Goal: Task Accomplishment & Management: Manage account settings

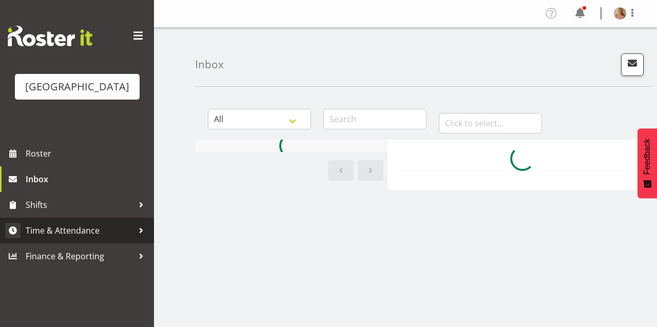
scroll to position [25, 0]
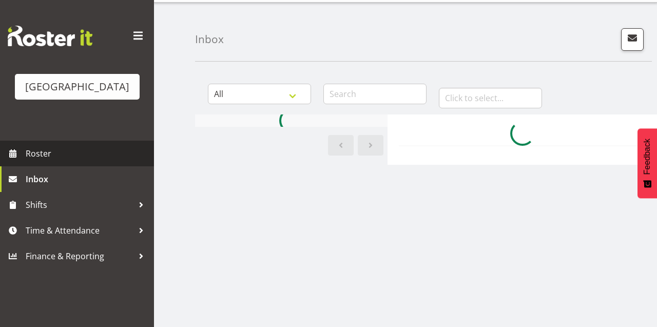
click at [48, 161] on span "Roster" at bounding box center [87, 153] width 123 height 15
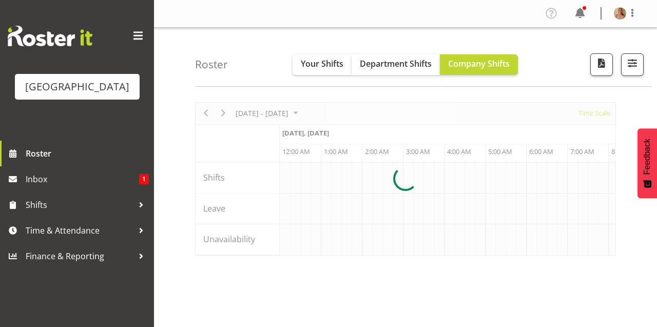
scroll to position [0, 2957]
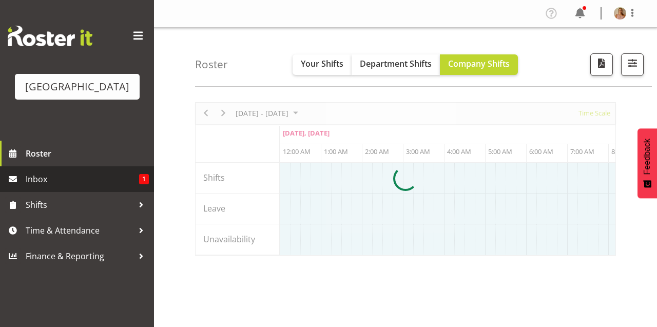
click at [86, 187] on span "Inbox" at bounding box center [82, 178] width 113 height 15
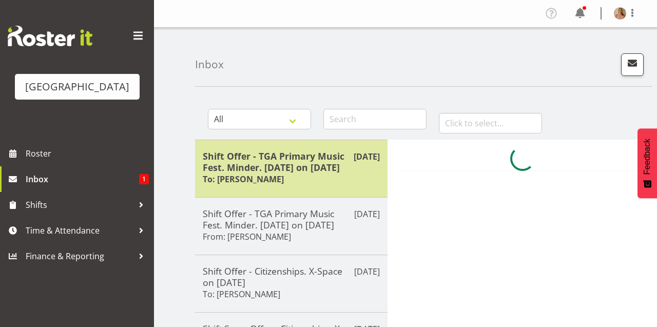
click at [310, 184] on div "Shift Offer - TGA Primary Music Fest. Minder. [DATE] on [DATE] To: [PERSON_NAME]" at bounding box center [291, 168] width 177 height 36
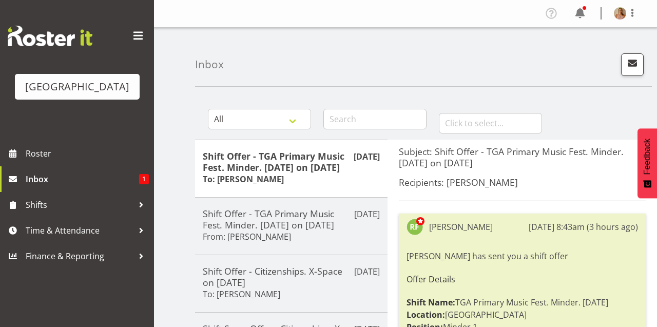
click at [543, 255] on div "[PERSON_NAME] has sent you a shift offer Offer Details Shift Name: TGA Primary …" at bounding box center [522, 303] width 231 height 113
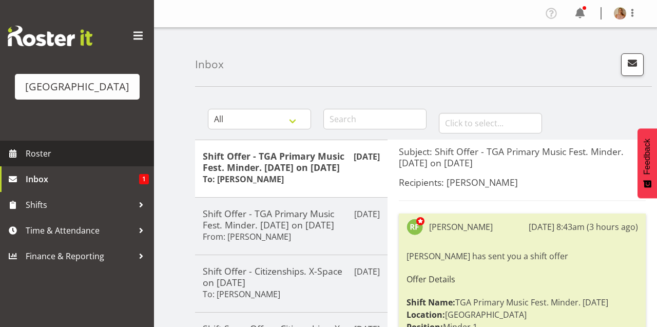
click at [96, 161] on span "Roster" at bounding box center [87, 153] width 123 height 15
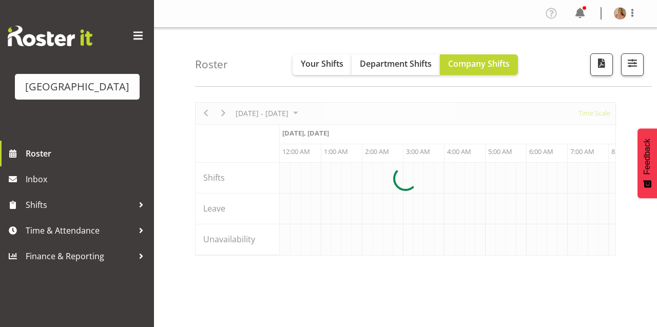
scroll to position [0, 2957]
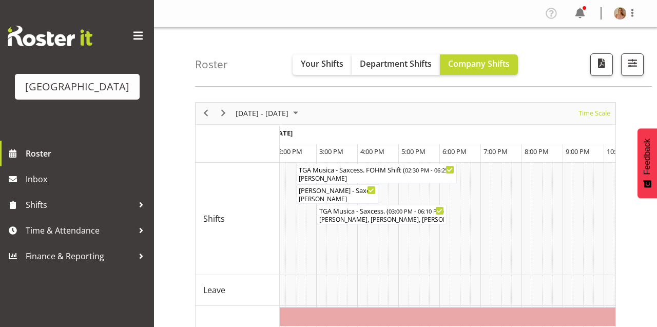
scroll to position [0, 6451]
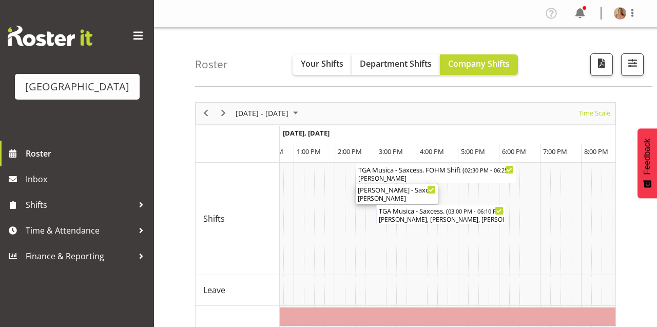
click at [379, 192] on div "Robin - Saxcess Box Office ( 02:30 PM - 04:30 PM )" at bounding box center [397, 189] width 78 height 10
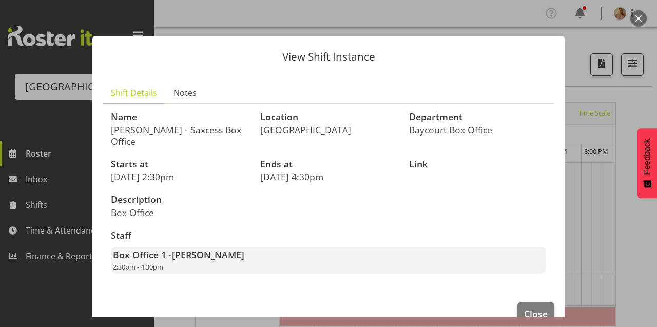
scroll to position [24, 0]
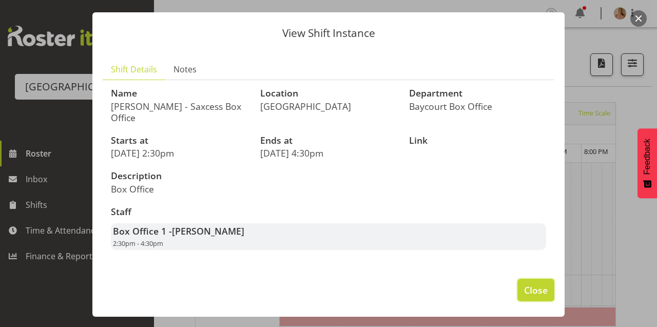
click at [535, 292] on span "Close" at bounding box center [536, 289] width 24 height 13
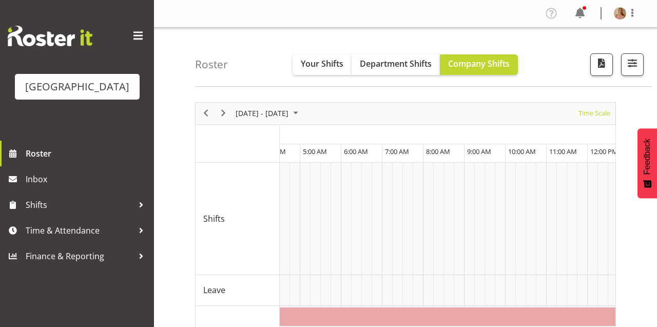
scroll to position [0, 6033]
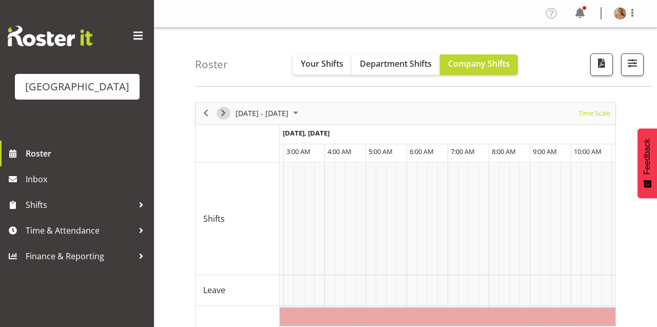
click at [228, 108] on div "next period" at bounding box center [223, 114] width 17 height 22
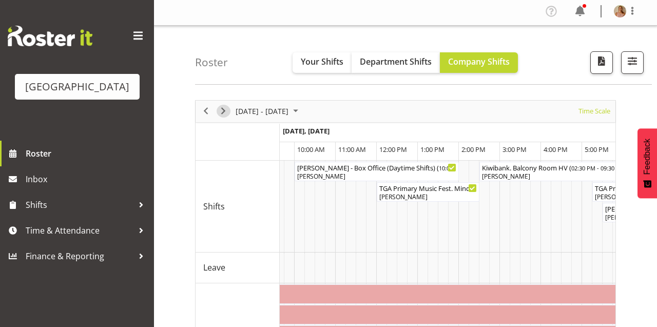
scroll to position [0, 1384]
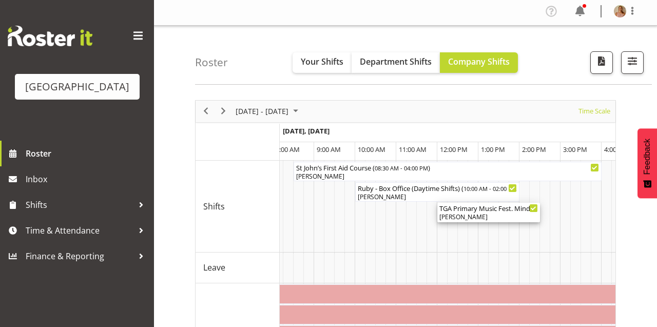
click at [480, 211] on div "TGA Primary Music Fest. Minder. Wednesday ( 12:00 PM - 02:30 PM )" at bounding box center [488, 208] width 99 height 10
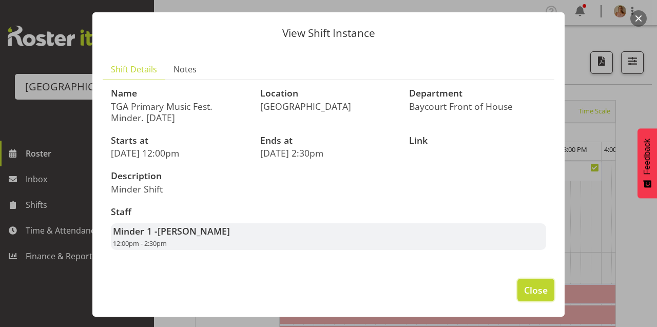
click at [532, 293] on span "Close" at bounding box center [536, 289] width 24 height 13
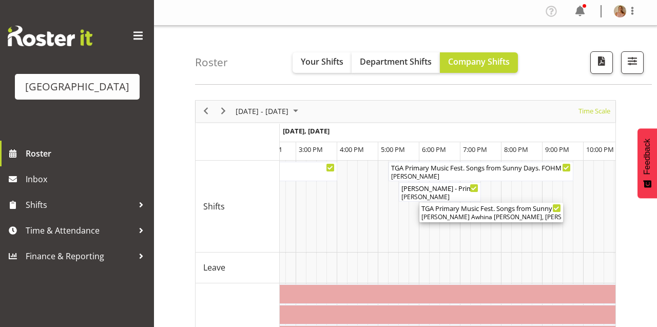
click at [464, 215] on div "Bobby-Lea Awhina Cassidy, Amy Duncanson, Dominique Vogler, Skye Colonna, Ruby G…" at bounding box center [491, 217] width 140 height 9
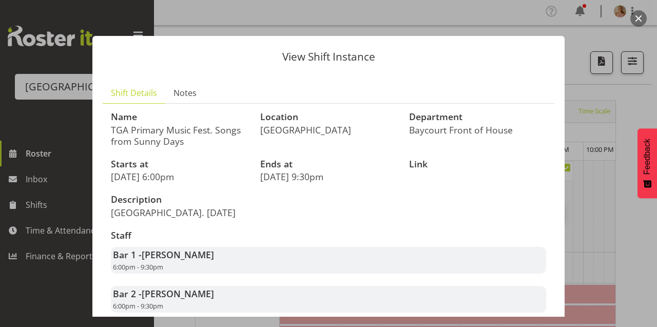
click at [639, 19] on button "button" at bounding box center [638, 18] width 16 height 16
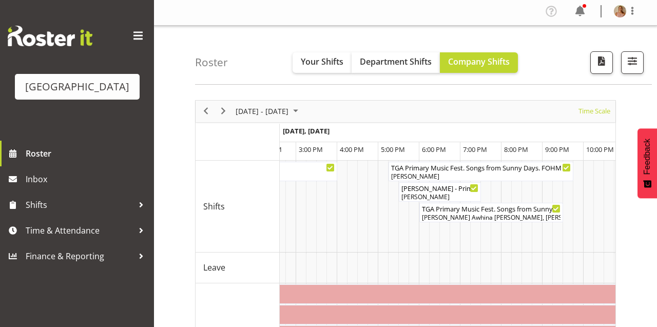
click at [221, 118] on div "next period" at bounding box center [223, 112] width 17 height 22
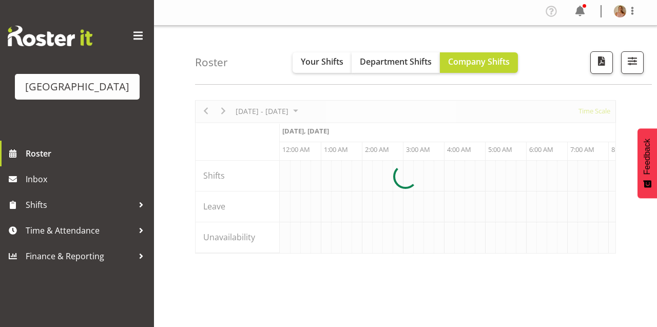
click at [224, 112] on div at bounding box center [405, 176] width 421 height 153
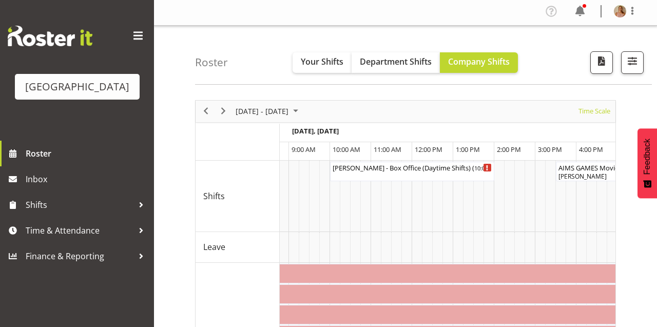
scroll to position [0, 1373]
